Goal: Information Seeking & Learning: Understand process/instructions

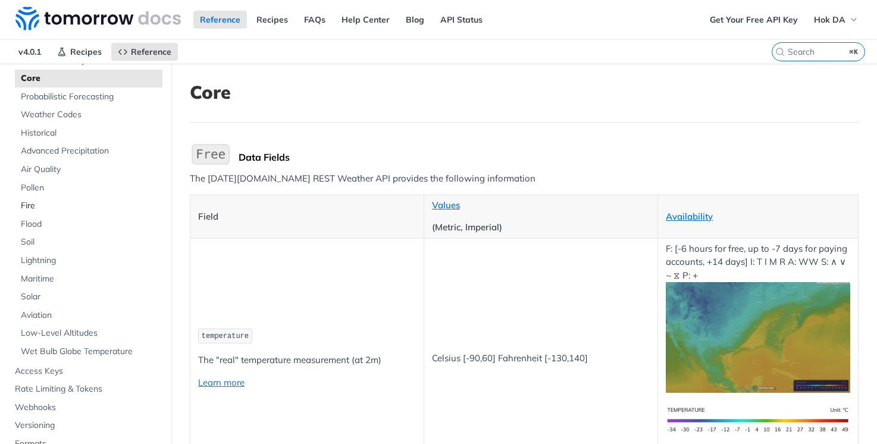
scroll to position [96, 0]
click at [33, 293] on span "Solar" at bounding box center [90, 298] width 139 height 12
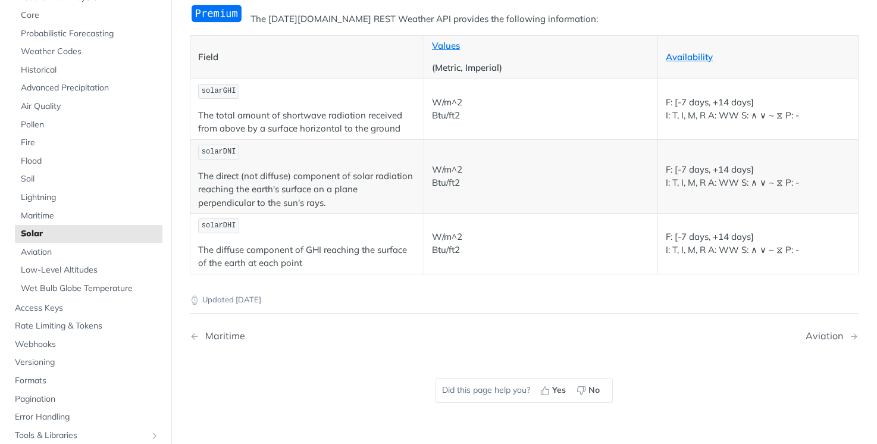
scroll to position [37, 0]
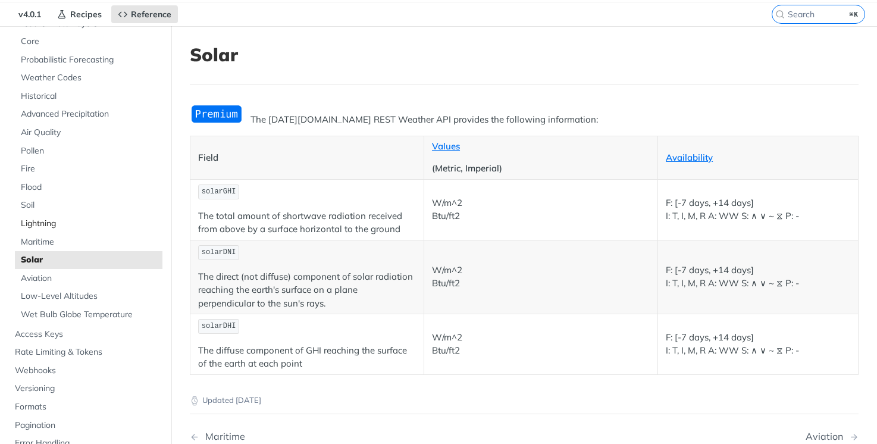
click at [39, 221] on span "Lightning" at bounding box center [90, 224] width 139 height 12
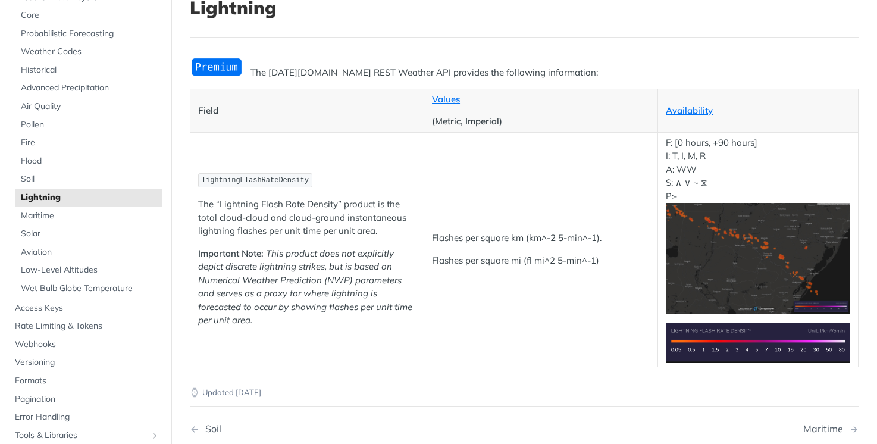
scroll to position [83, 0]
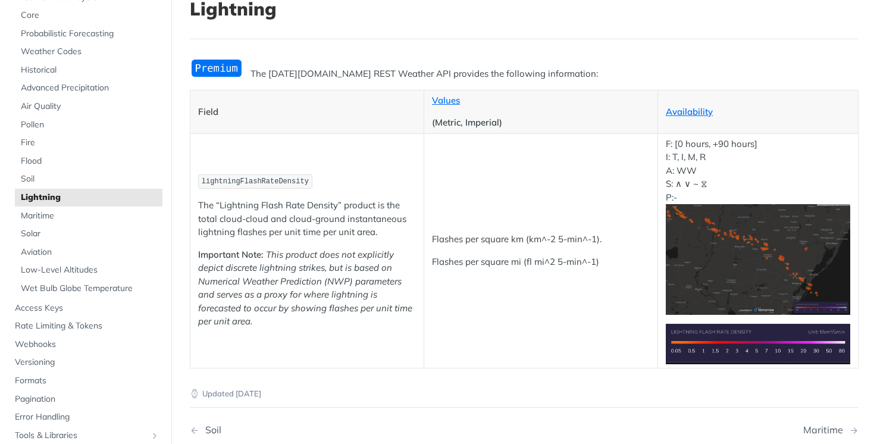
click at [758, 249] on img "Expand image" at bounding box center [758, 259] width 185 height 111
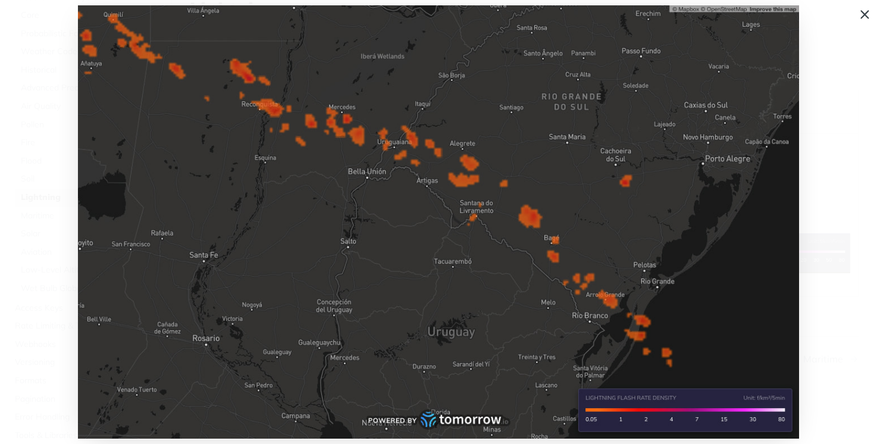
click at [655, 243] on img "Collapse image" at bounding box center [438, 221] width 721 height 433
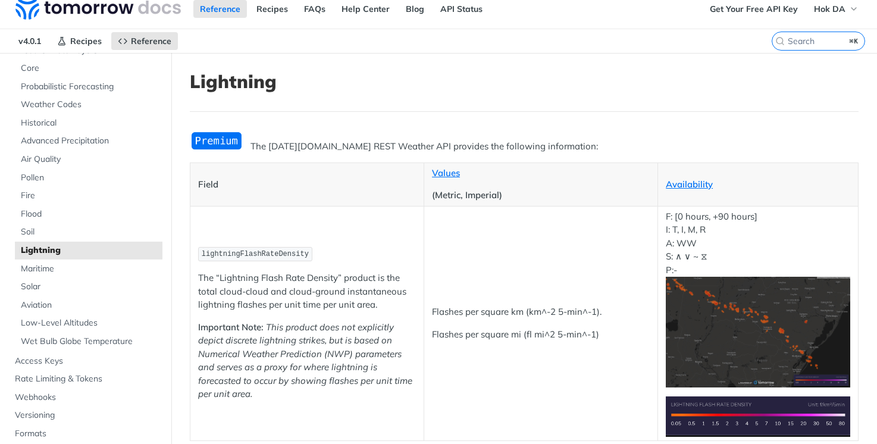
scroll to position [0, 0]
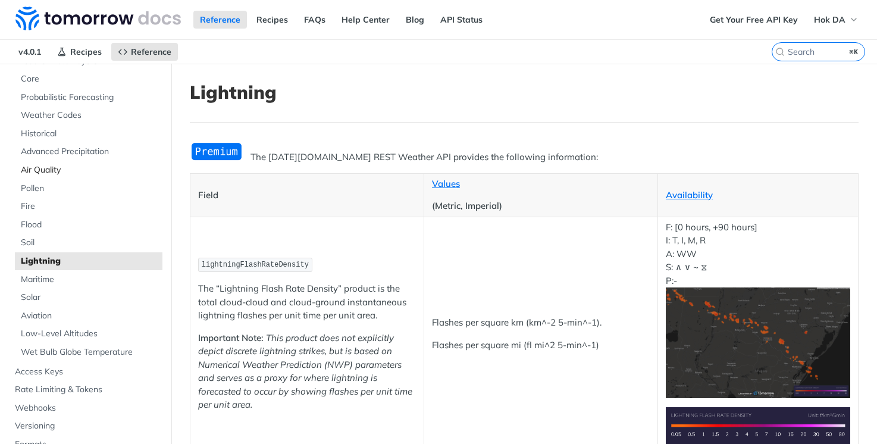
click at [46, 170] on span "Air Quality" at bounding box center [90, 170] width 139 height 12
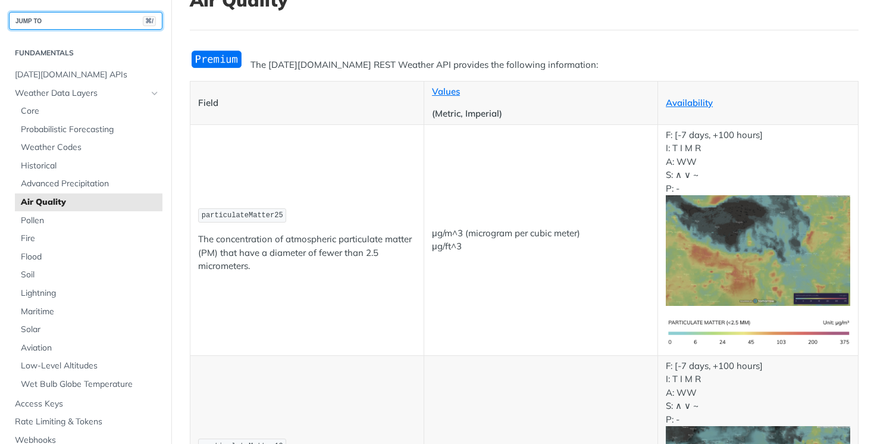
click at [79, 21] on button "JUMP TO ⌘/" at bounding box center [86, 21] width 154 height 18
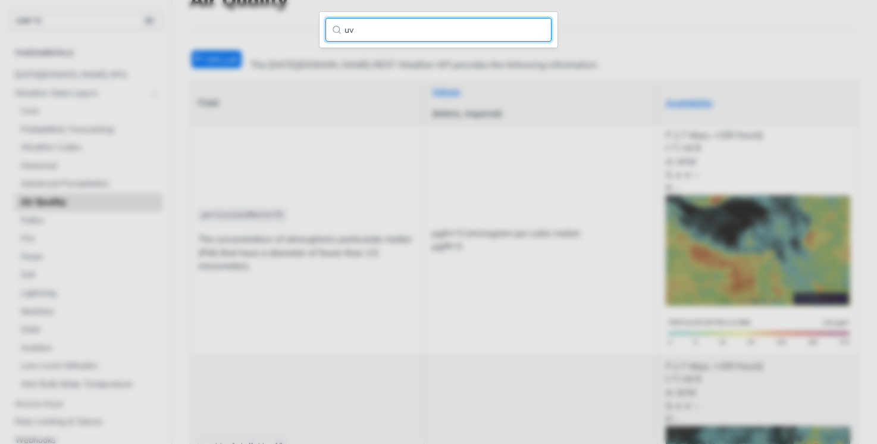
type input "uv"
click at [537, 28] on input "uv" at bounding box center [439, 30] width 226 height 24
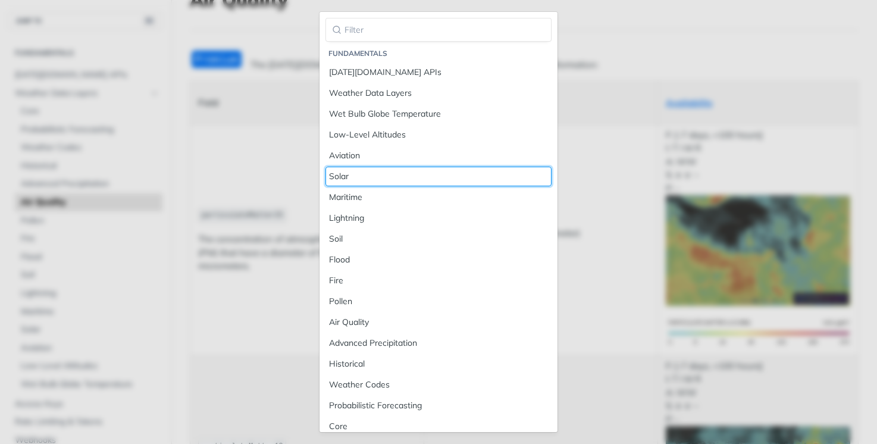
click at [480, 167] on link "Solar" at bounding box center [439, 177] width 226 height 20
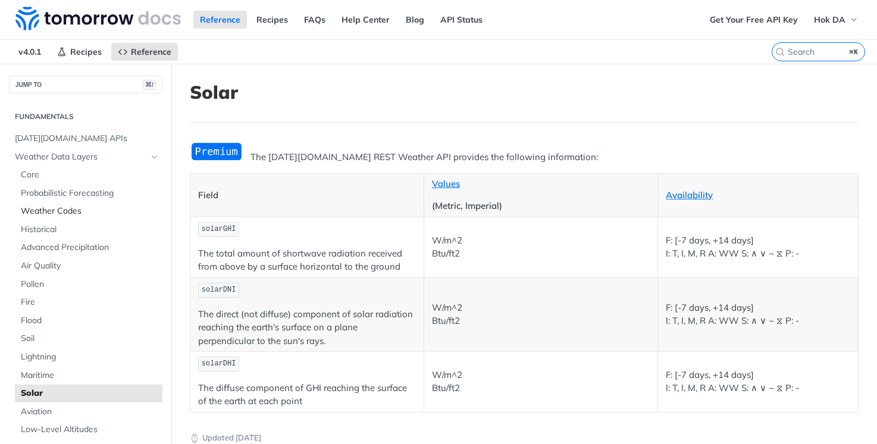
click at [58, 210] on span "Weather Codes" at bounding box center [90, 211] width 139 height 12
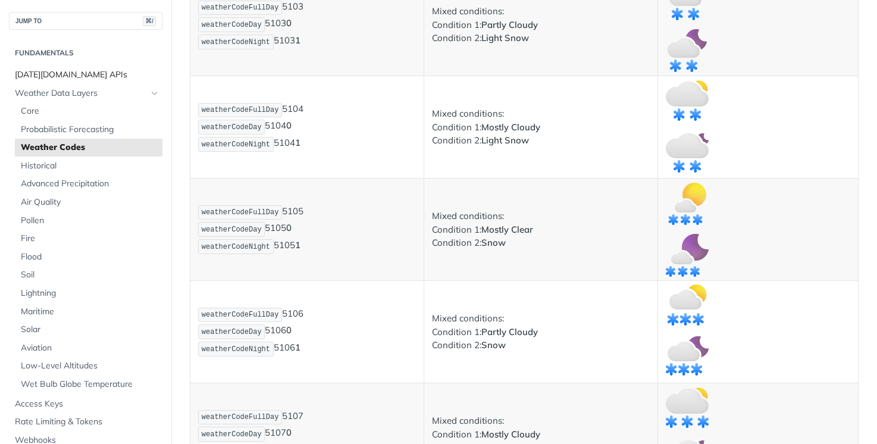
click at [70, 73] on span "[DATE][DOMAIN_NAME] APIs" at bounding box center [87, 75] width 145 height 12
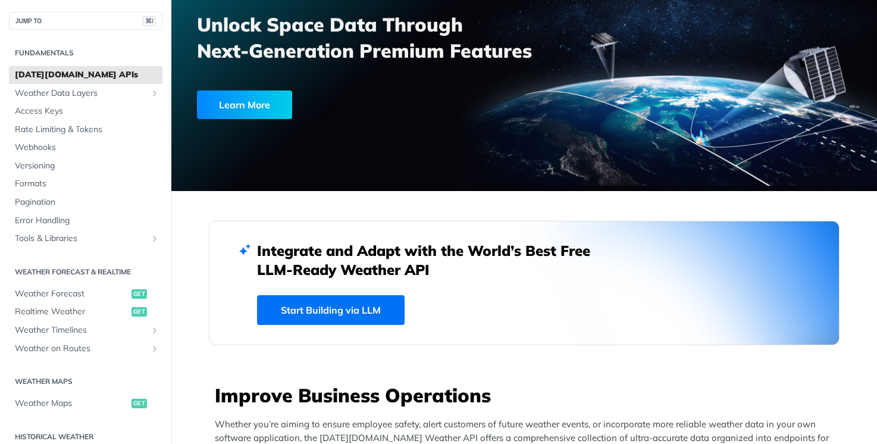
scroll to position [36, 0]
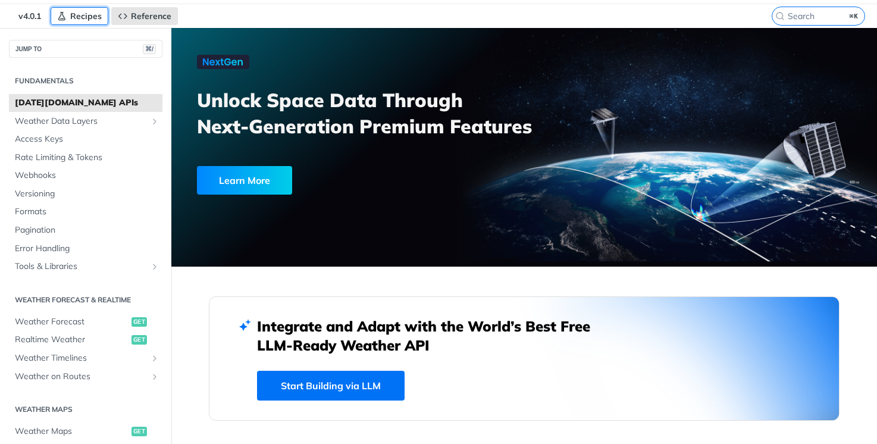
click at [75, 19] on span "Recipes" at bounding box center [86, 16] width 32 height 11
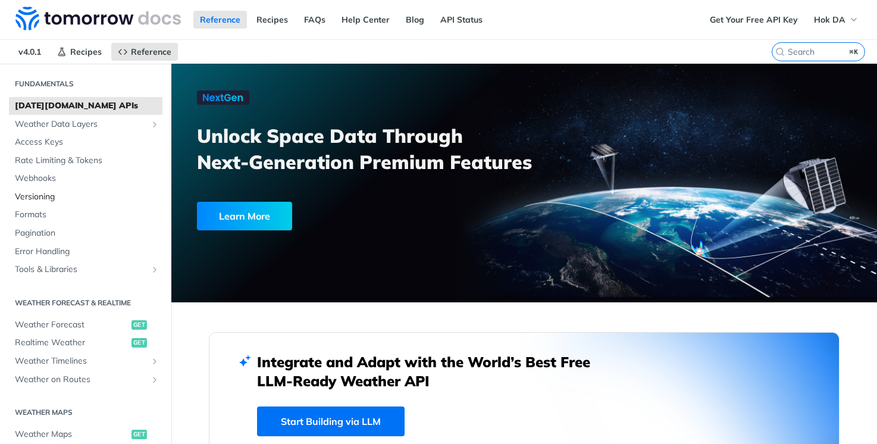
scroll to position [38, 0]
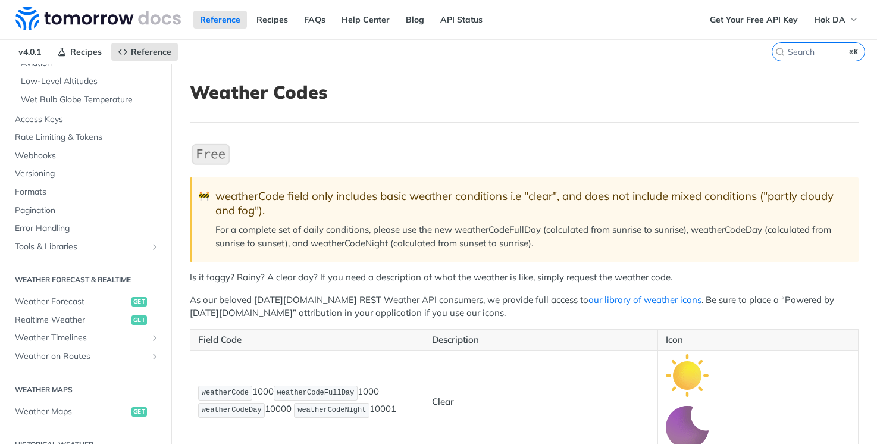
scroll to position [356, 0]
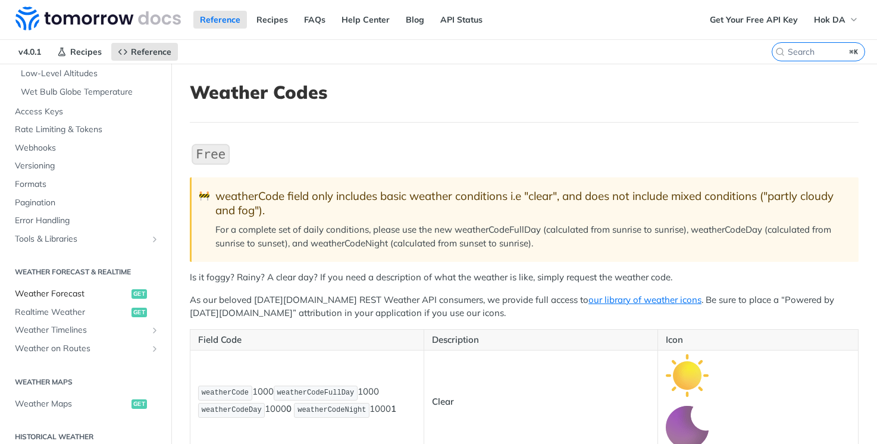
click at [60, 295] on span "Weather Forecast" at bounding box center [72, 294] width 114 height 12
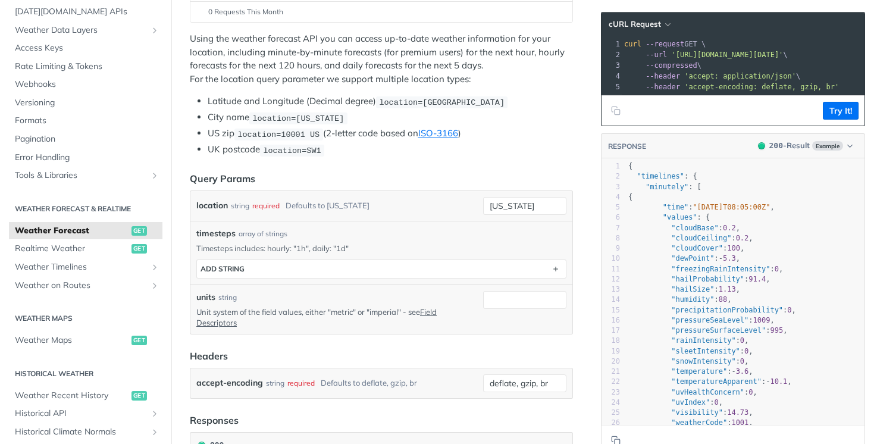
scroll to position [0, 282]
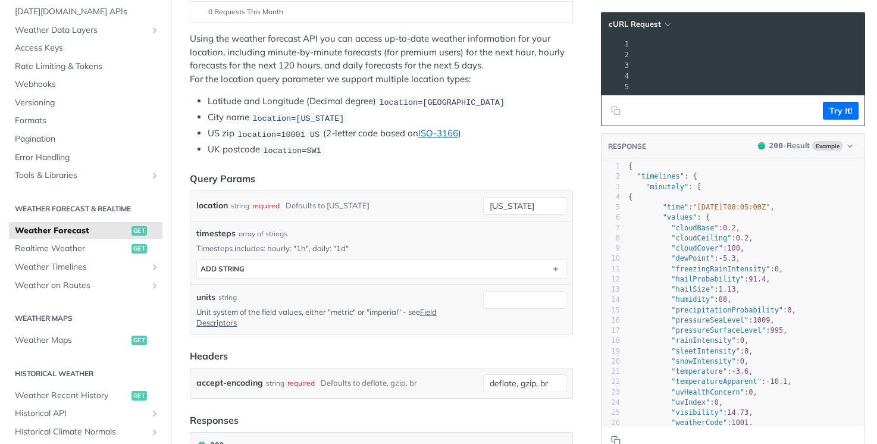
drag, startPoint x: 670, startPoint y: 55, endPoint x: 855, endPoint y: 55, distance: 185.1
click at [855, 55] on pre "--url '[URL][DOMAIN_NAME][DATE]' \" at bounding box center [611, 54] width 525 height 11
copy span "[URL][DOMAIN_NAME][DATE]' \"
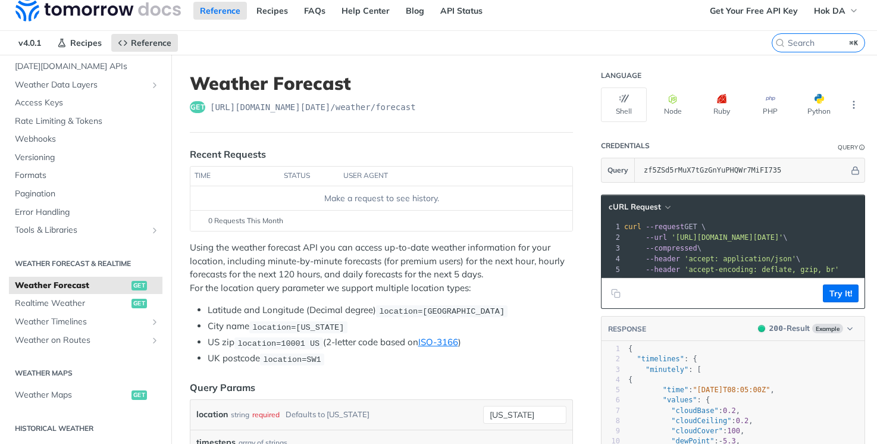
scroll to position [11, 0]
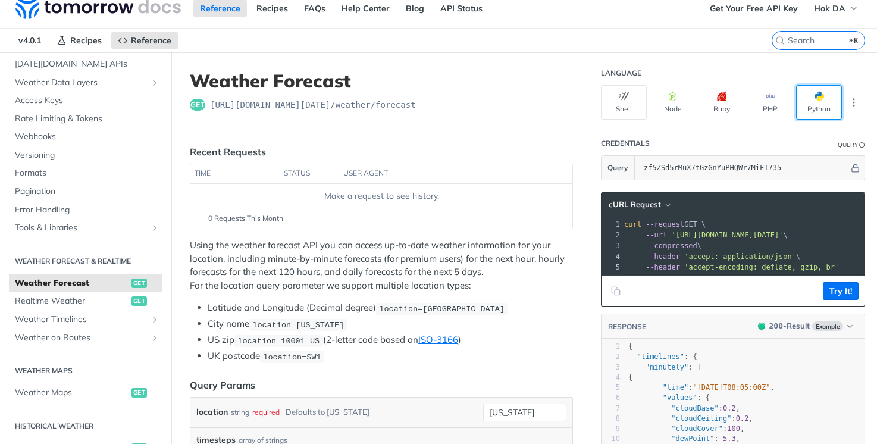
click at [824, 101] on span "button" at bounding box center [824, 97] width 0 height 10
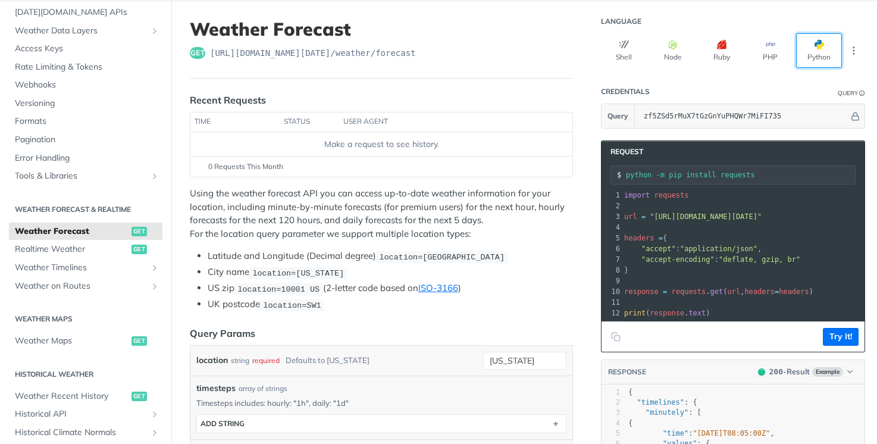
scroll to position [64, 0]
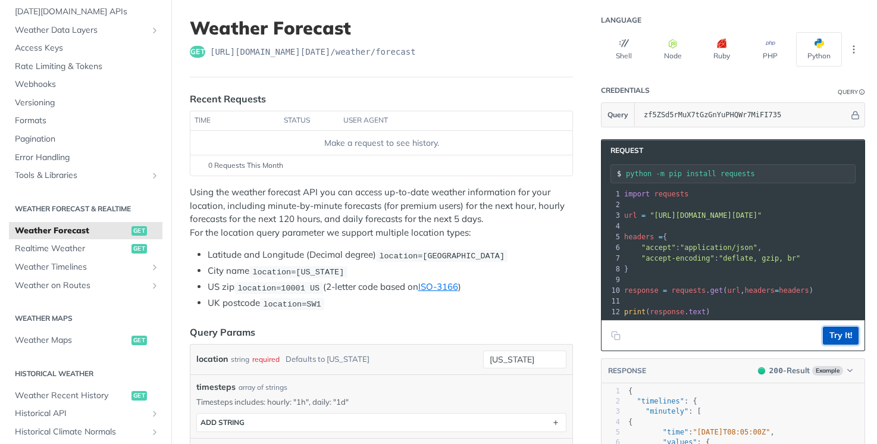
click at [832, 345] on button "Try It!" at bounding box center [841, 336] width 36 height 18
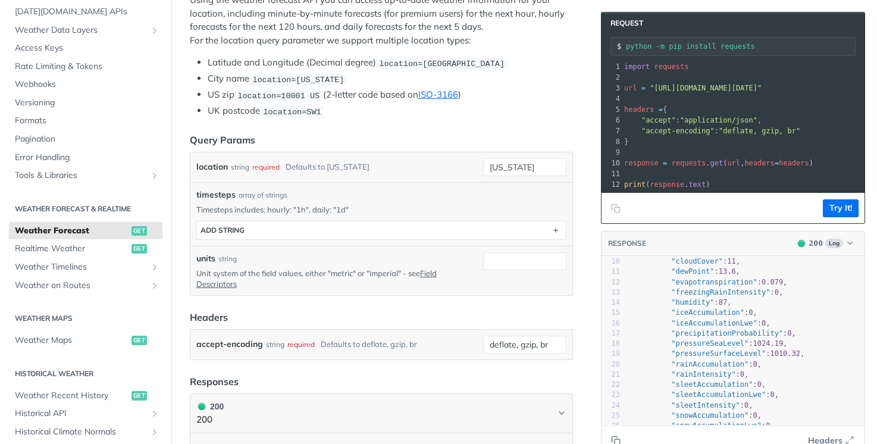
scroll to position [77, 0]
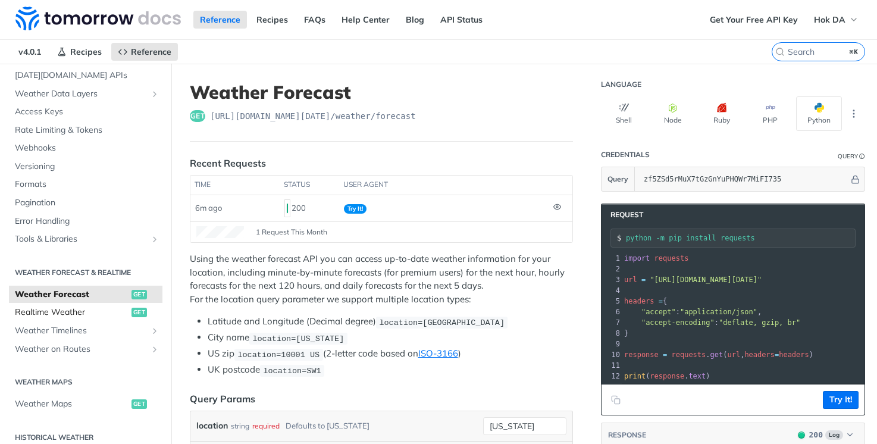
click at [69, 313] on span "Realtime Weather" at bounding box center [72, 313] width 114 height 12
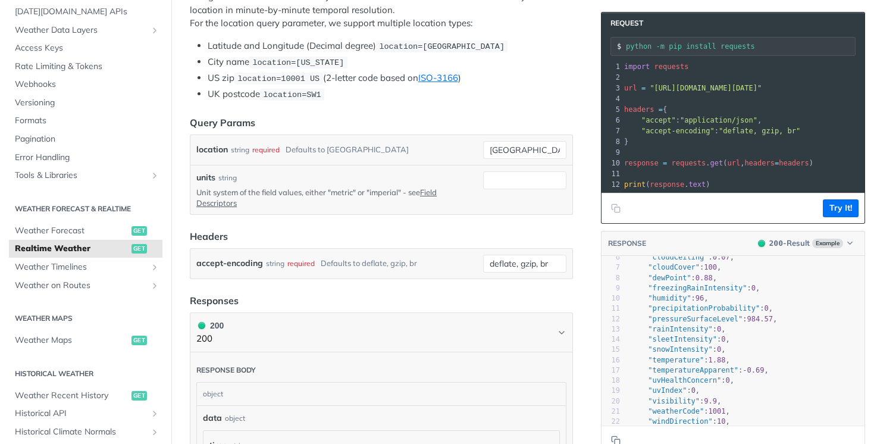
scroll to position [48, 6]
